Goal: Understand site structure: Understand site structure

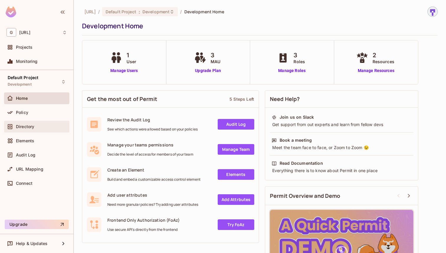
click at [46, 128] on div "Directory" at bounding box center [41, 126] width 51 height 5
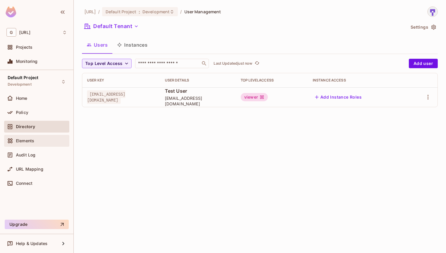
click at [29, 138] on span "Elements" at bounding box center [25, 140] width 18 height 5
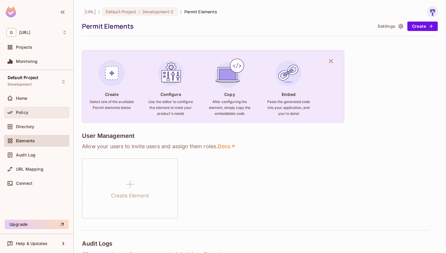
click at [27, 112] on span "Policy" at bounding box center [22, 112] width 12 height 5
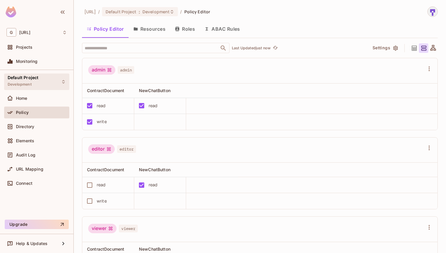
click at [24, 79] on span "Default Project" at bounding box center [23, 77] width 31 height 5
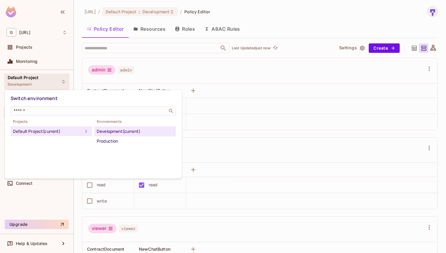
click at [24, 79] on div at bounding box center [223, 126] width 446 height 253
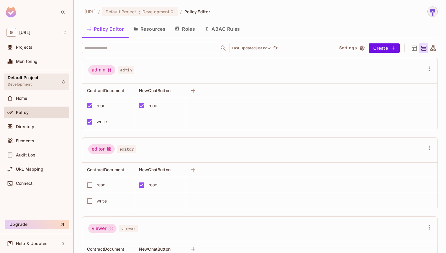
click at [24, 79] on span "Default Project" at bounding box center [23, 77] width 31 height 5
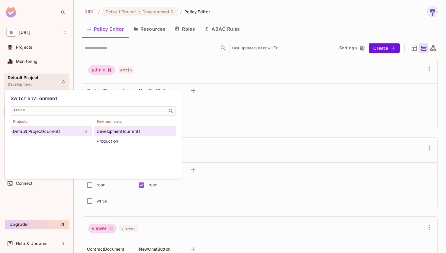
click at [24, 79] on div at bounding box center [223, 126] width 446 height 253
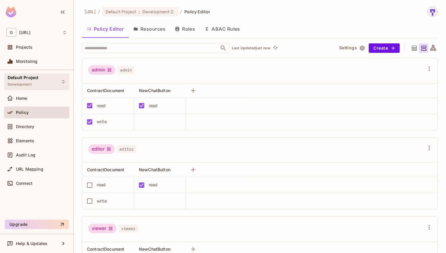
click at [24, 79] on span "Default Project" at bounding box center [23, 77] width 31 height 5
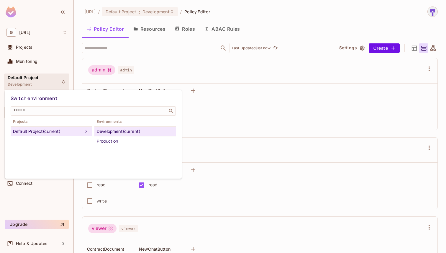
click at [62, 134] on div "Default Project (current)" at bounding box center [48, 131] width 70 height 7
click at [123, 129] on div "Development (current)" at bounding box center [135, 131] width 77 height 7
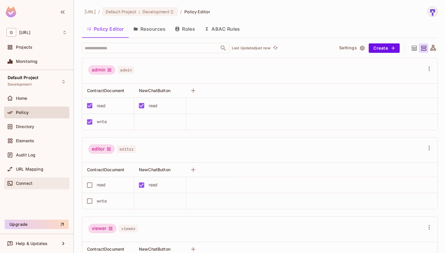
click at [30, 188] on div "Connect" at bounding box center [36, 183] width 65 height 12
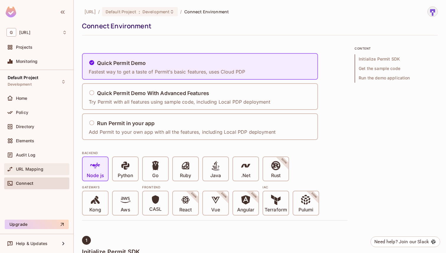
click at [58, 165] on div "URL Mapping" at bounding box center [36, 168] width 60 height 7
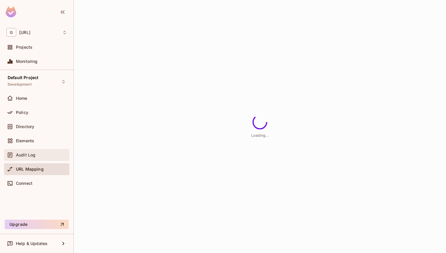
click at [18, 153] on span "Audit Log" at bounding box center [25, 154] width 19 height 5
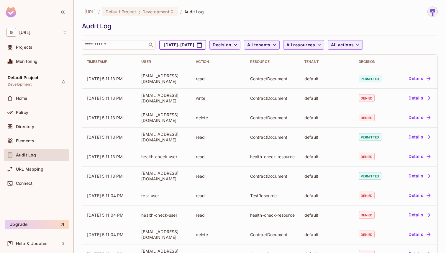
click at [202, 44] on icon "button" at bounding box center [199, 44] width 5 height 5
select select "*"
select select "****"
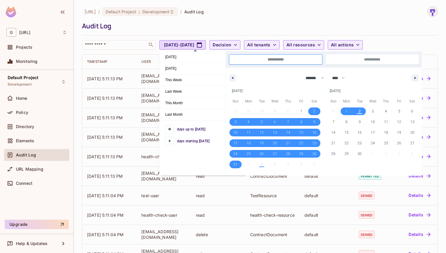
click at [234, 21] on div "genworx.ai / Default Project : Development / Audit Log Audit Log ​ Aug 2, 2025 …" at bounding box center [260, 27] width 356 height 43
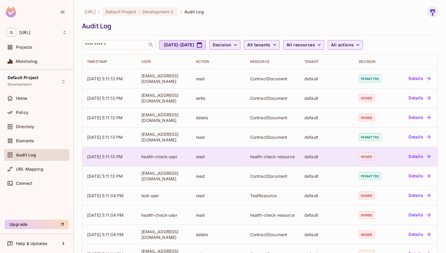
scroll to position [136, 0]
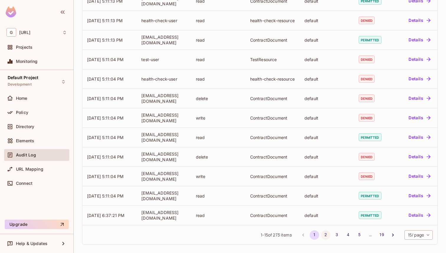
click at [323, 235] on button "2" at bounding box center [325, 234] width 9 height 9
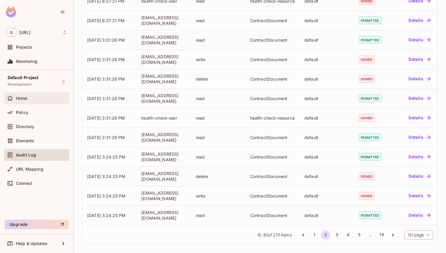
click at [14, 96] on div at bounding box center [10, 98] width 9 height 7
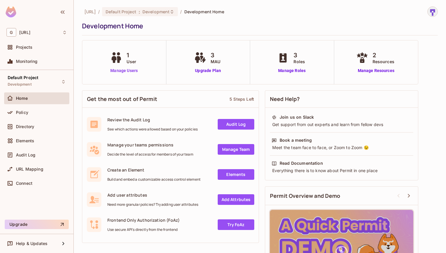
click at [128, 71] on link "Manage Users" at bounding box center [124, 71] width 30 height 6
click at [28, 49] on span "Projects" at bounding box center [24, 47] width 17 height 5
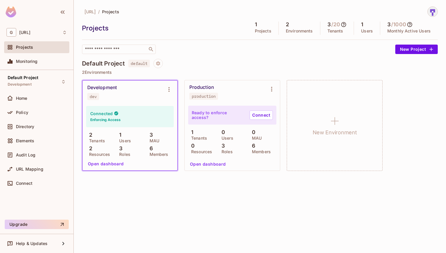
click at [109, 164] on button "Open dashboard" at bounding box center [105, 163] width 41 height 9
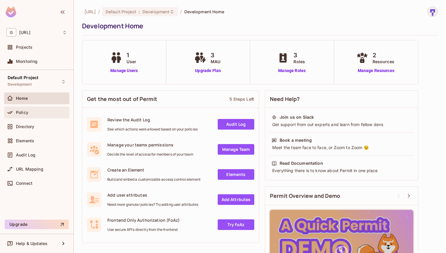
click at [36, 111] on div "Policy" at bounding box center [41, 112] width 51 height 5
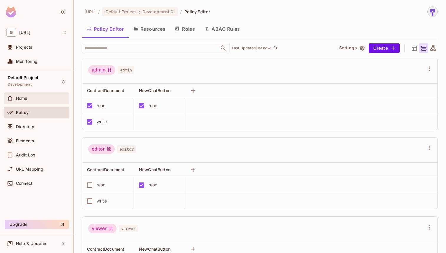
click at [29, 98] on div "Home" at bounding box center [41, 98] width 51 height 5
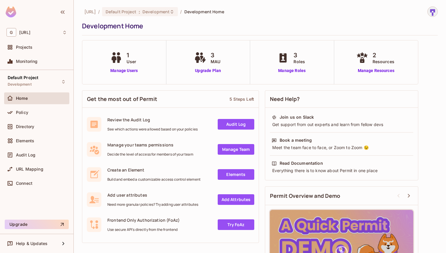
click at [431, 14] on img at bounding box center [432, 12] width 10 height 10
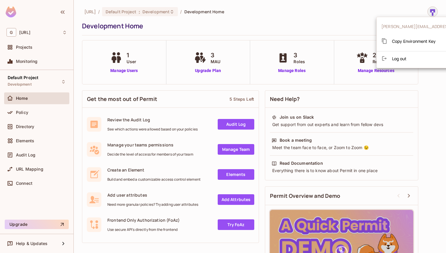
click at [363, 8] on div at bounding box center [223, 126] width 446 height 253
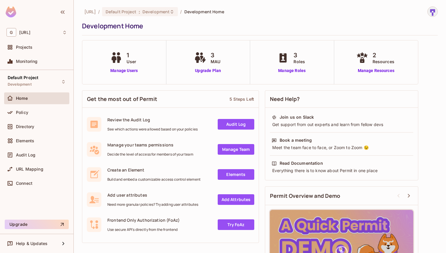
click at [294, 30] on div "Development Home" at bounding box center [258, 26] width 353 height 9
click at [32, 113] on div "Policy" at bounding box center [41, 112] width 51 height 5
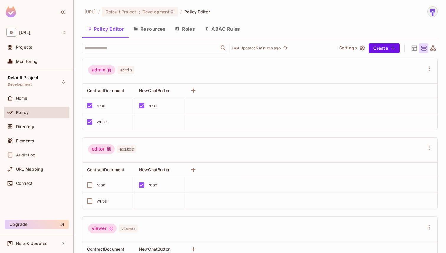
click at [143, 28] on button "Resources" at bounding box center [150, 29] width 42 height 15
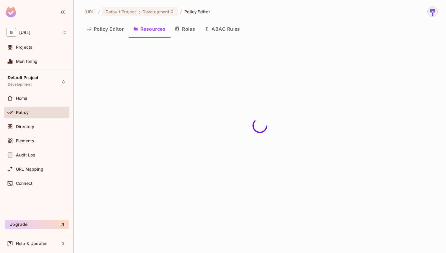
click at [186, 28] on button "Roles" at bounding box center [184, 29] width 29 height 15
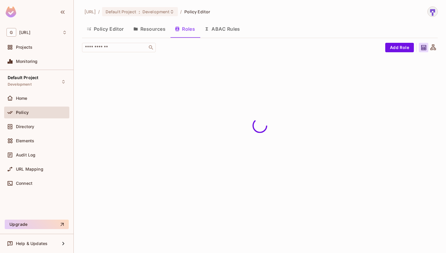
click at [92, 28] on button "Policy Editor" at bounding box center [105, 29] width 47 height 15
